Goal: Task Accomplishment & Management: Manage account settings

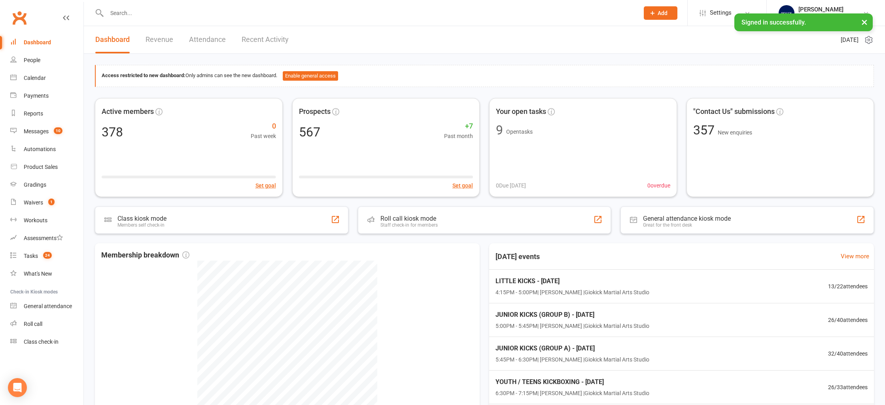
click at [126, 12] on input "text" at bounding box center [368, 13] width 529 height 11
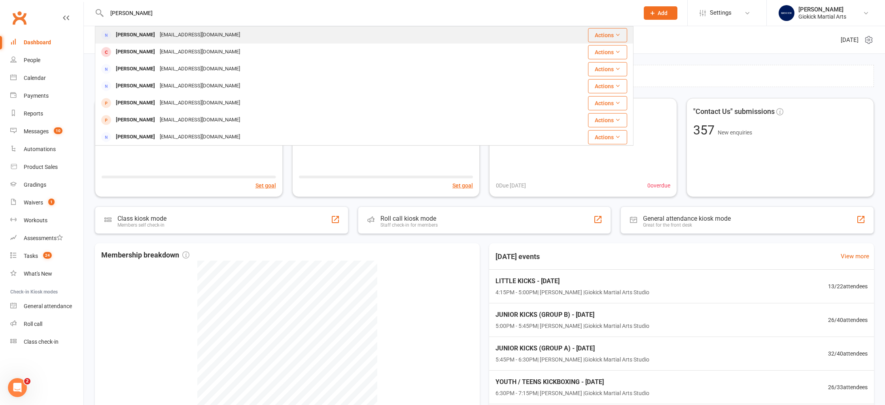
type input "[PERSON_NAME]"
click at [129, 37] on div "[PERSON_NAME]" at bounding box center [135, 34] width 44 height 11
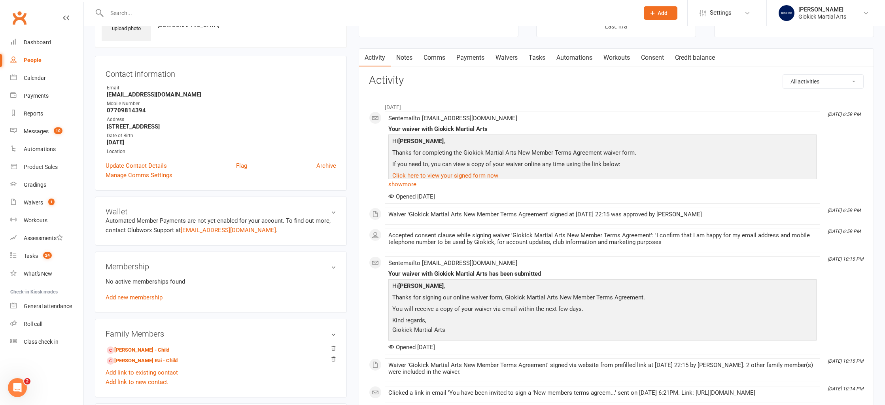
scroll to position [49, 0]
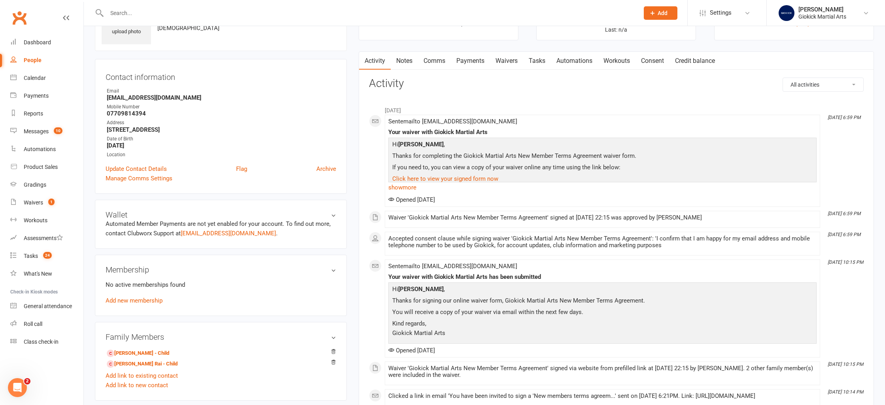
click at [504, 59] on link "Waivers" at bounding box center [506, 61] width 33 height 18
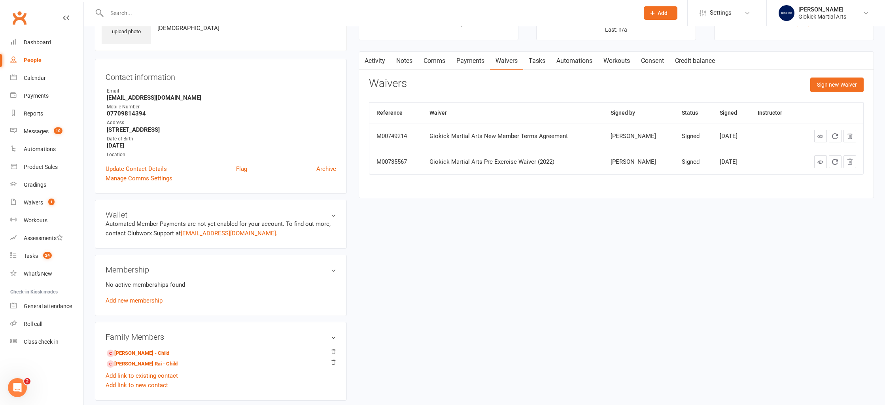
click at [441, 59] on link "Comms" at bounding box center [434, 61] width 33 height 18
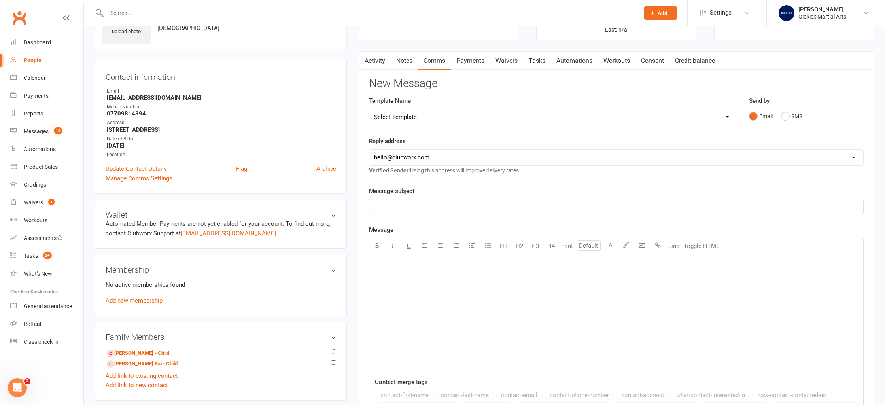
click at [476, 59] on link "Payments" at bounding box center [470, 61] width 39 height 18
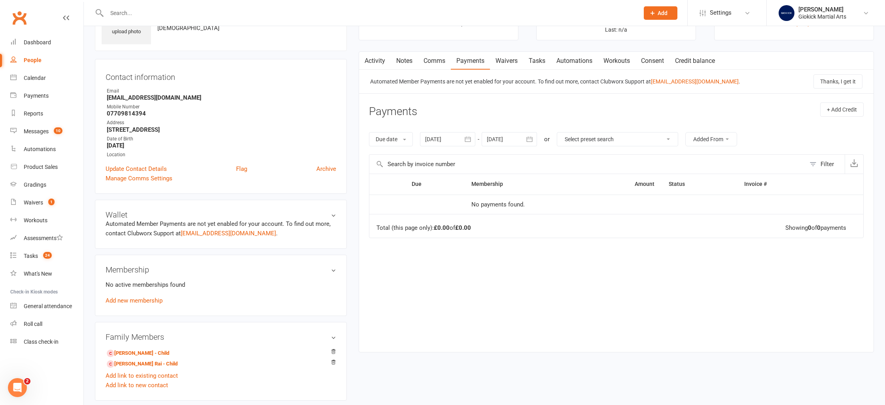
click at [117, 18] on div at bounding box center [364, 13] width 538 height 26
click at [117, 13] on input "text" at bounding box center [368, 13] width 529 height 11
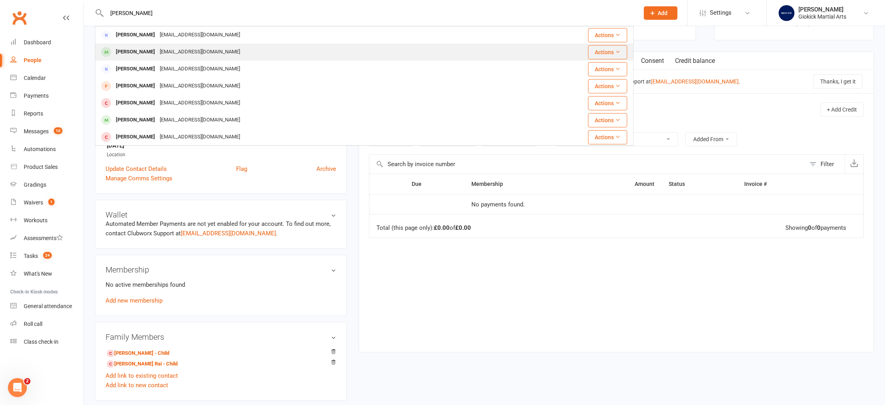
type input "[PERSON_NAME]"
click at [125, 54] on div "[PERSON_NAME]" at bounding box center [135, 51] width 44 height 11
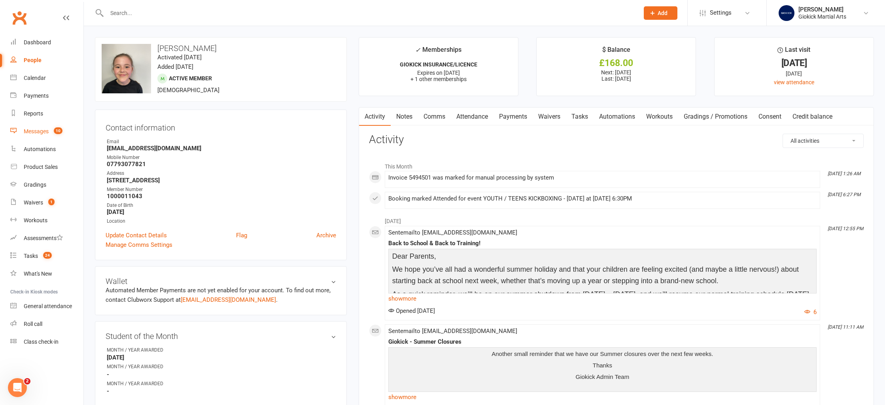
click at [35, 133] on div "Messages" at bounding box center [36, 131] width 25 height 6
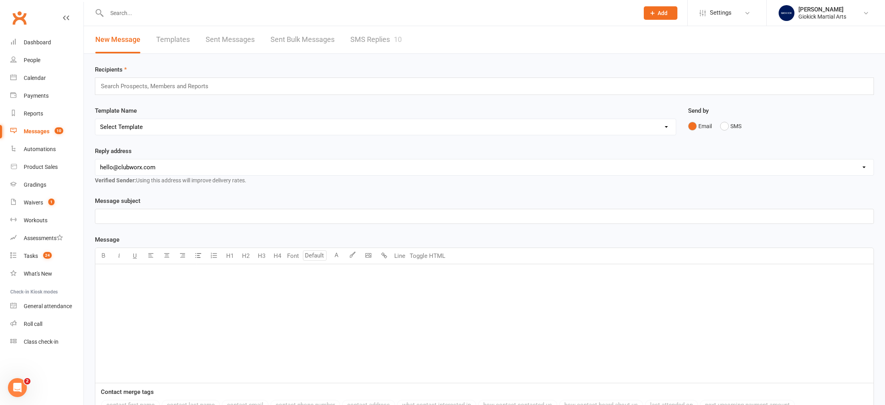
click at [362, 38] on link "SMS Replies 10" at bounding box center [375, 39] width 51 height 27
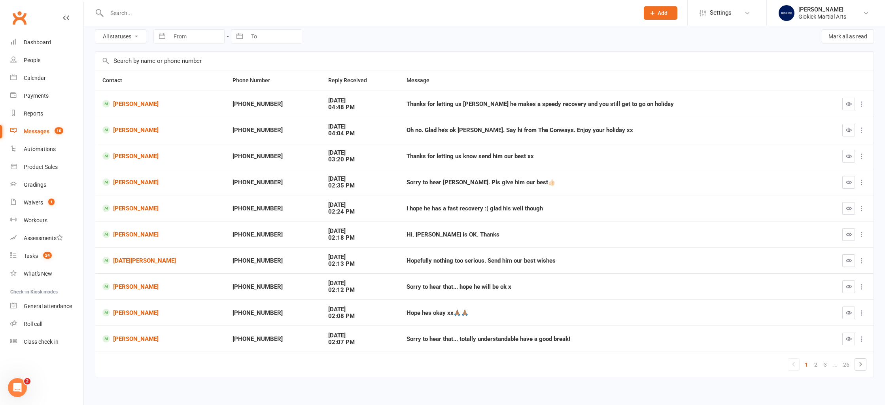
scroll to position [38, 0]
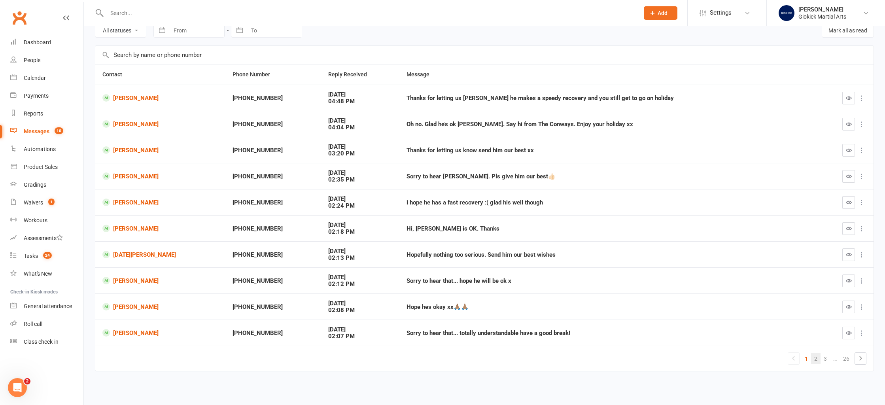
click at [818, 358] on link "2" at bounding box center [815, 358] width 9 height 11
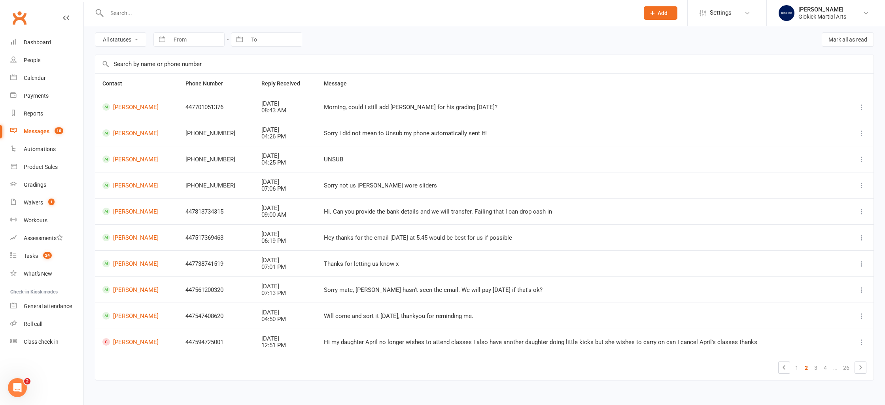
scroll to position [32, 0]
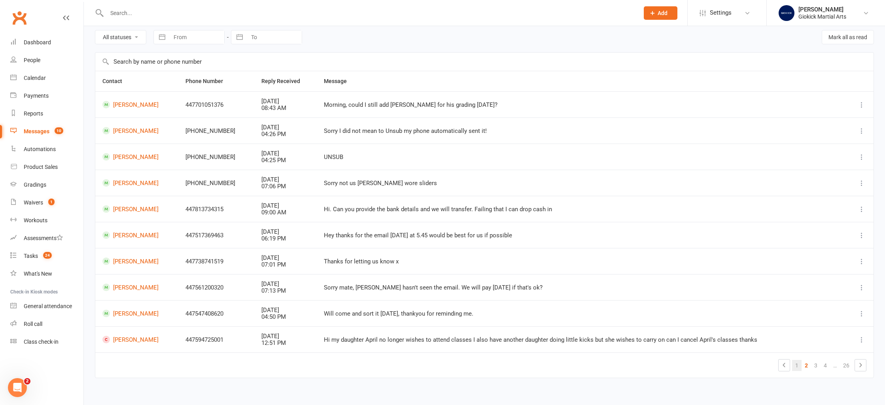
click at [798, 365] on link "1" at bounding box center [796, 365] width 9 height 11
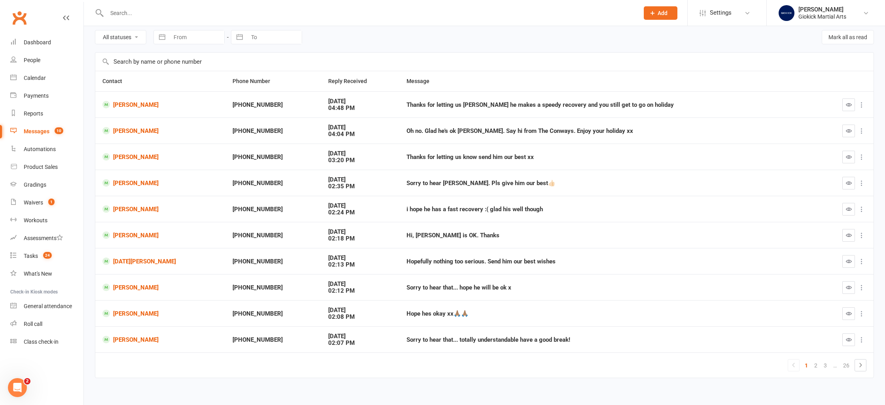
scroll to position [38, 0]
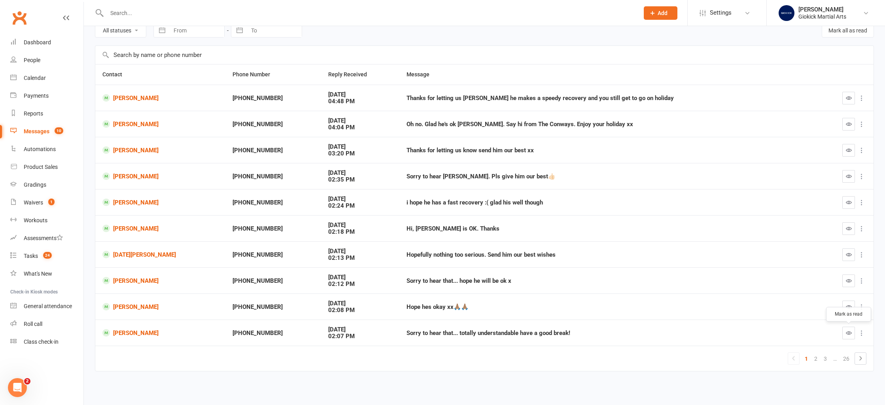
click at [846, 331] on icon "button" at bounding box center [849, 333] width 6 height 6
click at [847, 307] on icon "button" at bounding box center [849, 307] width 6 height 6
click at [849, 284] on button "button" at bounding box center [848, 280] width 13 height 13
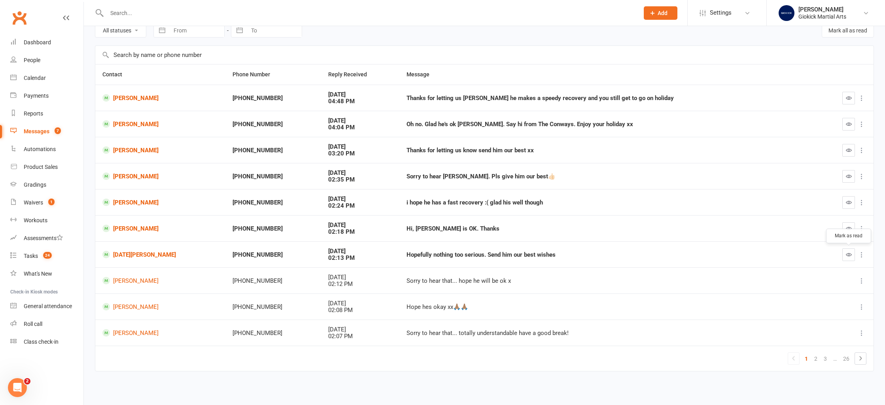
click at [851, 251] on icon "button" at bounding box center [849, 254] width 6 height 6
click at [848, 229] on icon "button" at bounding box center [849, 228] width 6 height 6
click at [851, 206] on button "button" at bounding box center [848, 202] width 13 height 13
click at [846, 179] on icon "button" at bounding box center [849, 176] width 6 height 6
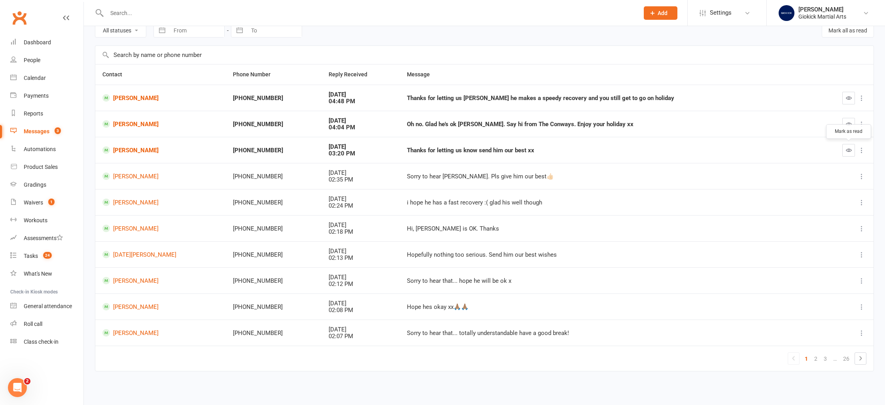
click at [849, 153] on button "button" at bounding box center [848, 150] width 13 height 13
click at [849, 125] on icon "button" at bounding box center [849, 124] width 6 height 6
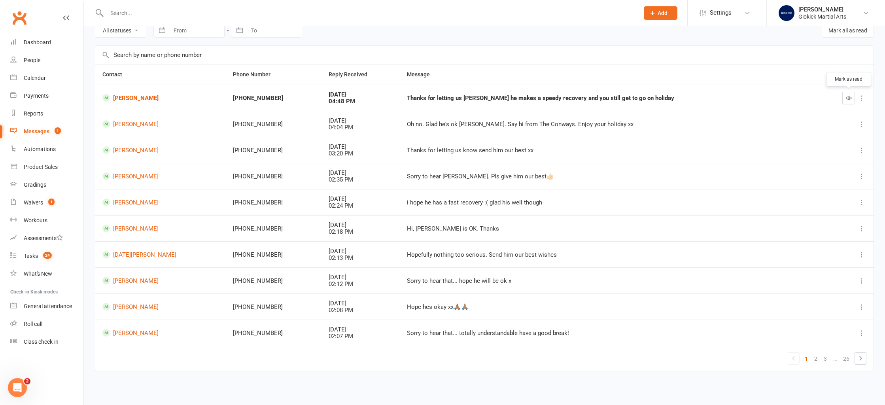
click at [846, 98] on icon "button" at bounding box center [849, 98] width 6 height 6
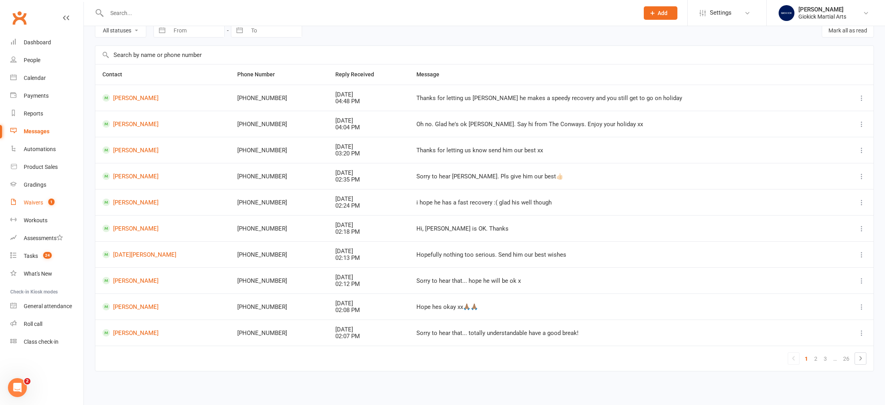
click at [38, 204] on div "Waivers" at bounding box center [33, 202] width 19 height 6
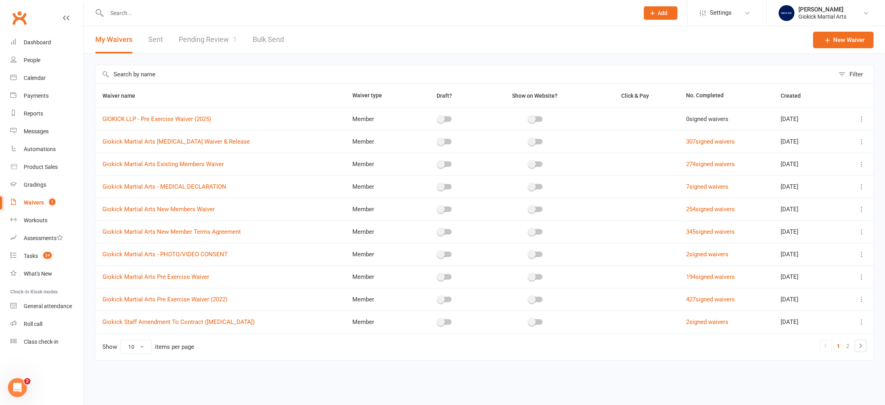
click at [216, 52] on link "Pending Review 1" at bounding box center [208, 39] width 58 height 27
